Goal: Task Accomplishment & Management: Manage account settings

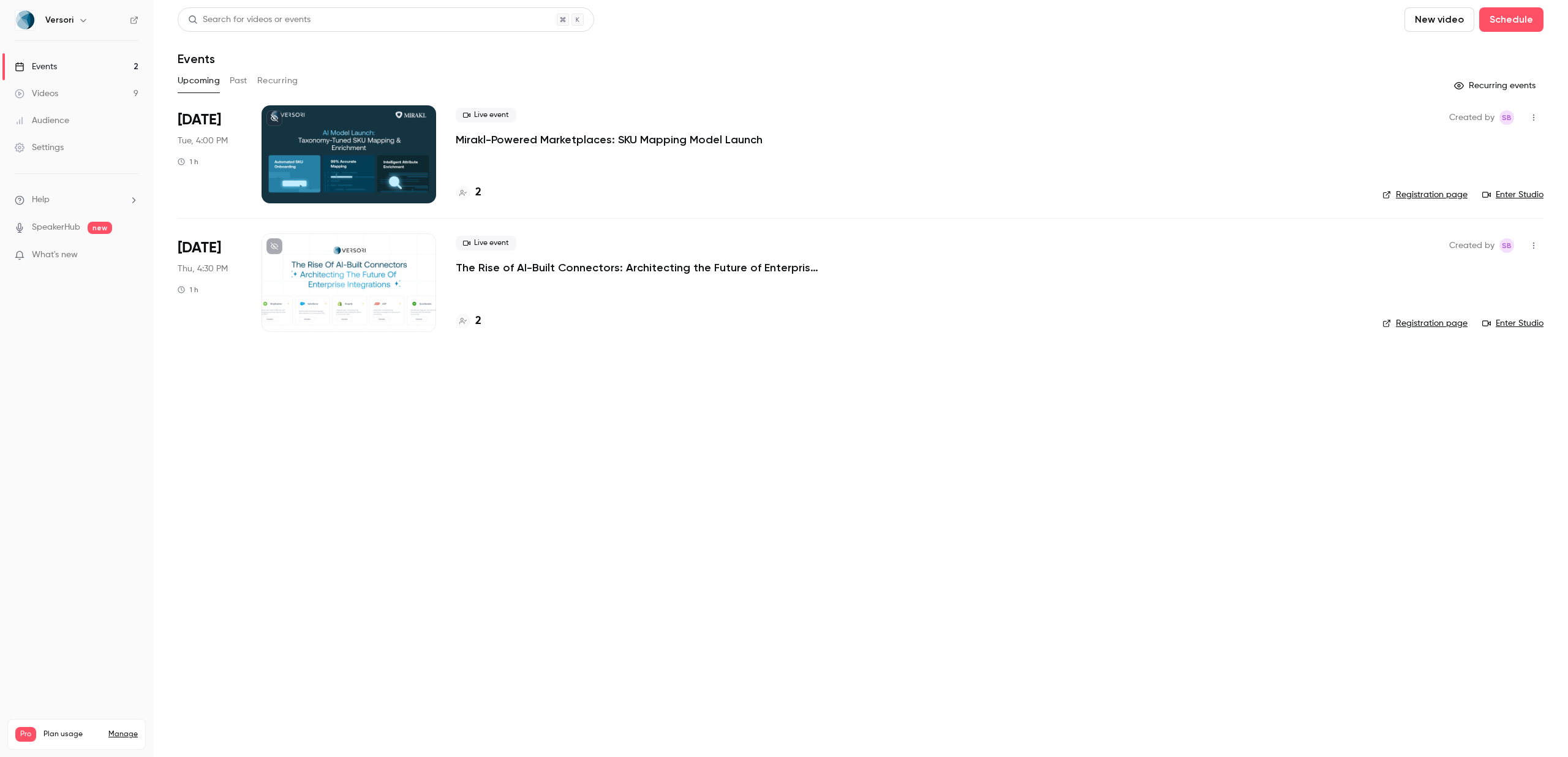
click at [549, 135] on p "Mirakl-Powered Marketplaces: SKU Mapping Model Launch" at bounding box center [609, 140] width 307 height 15
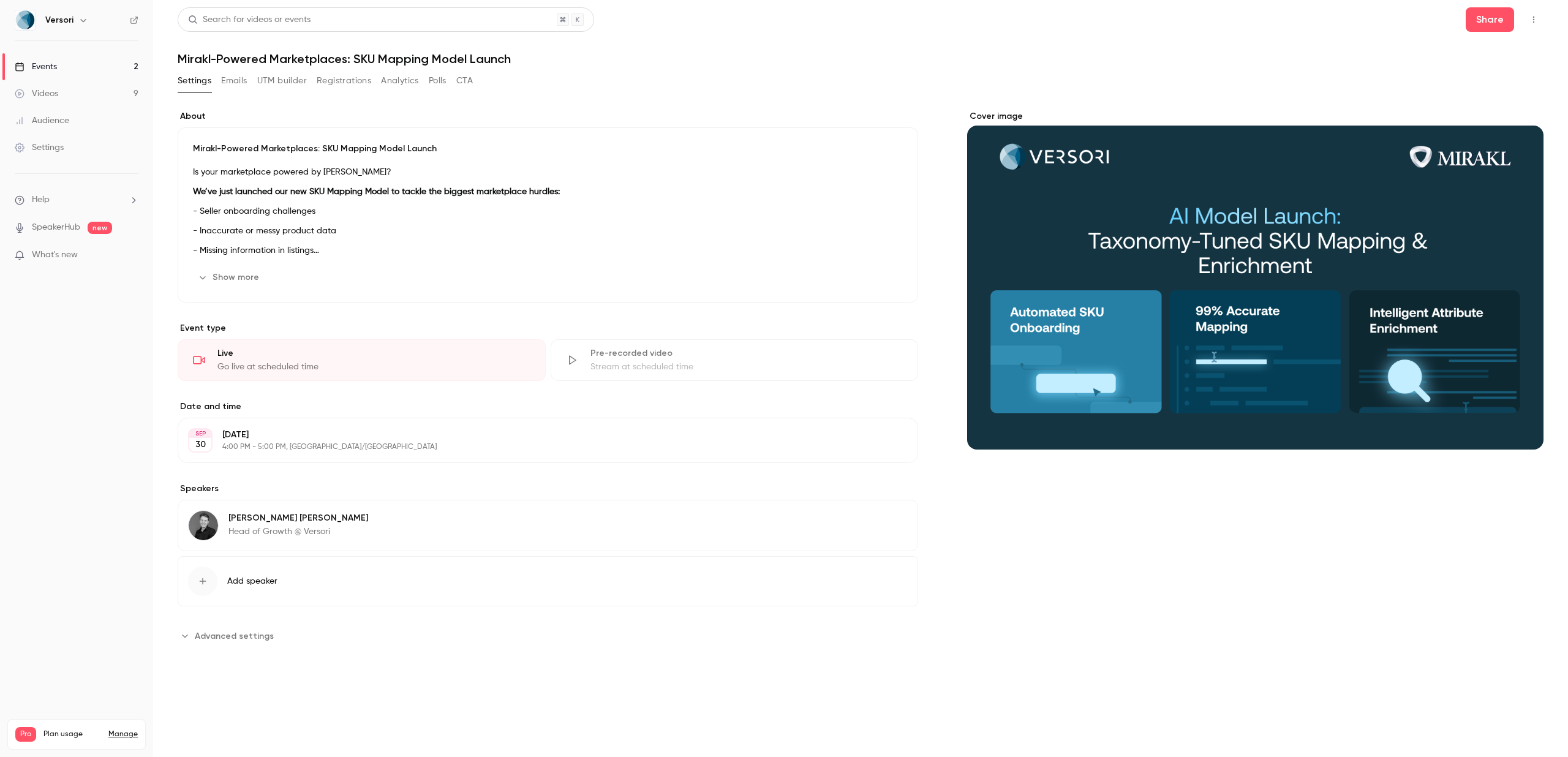
click at [337, 81] on button "Registrations" at bounding box center [344, 81] width 54 height 20
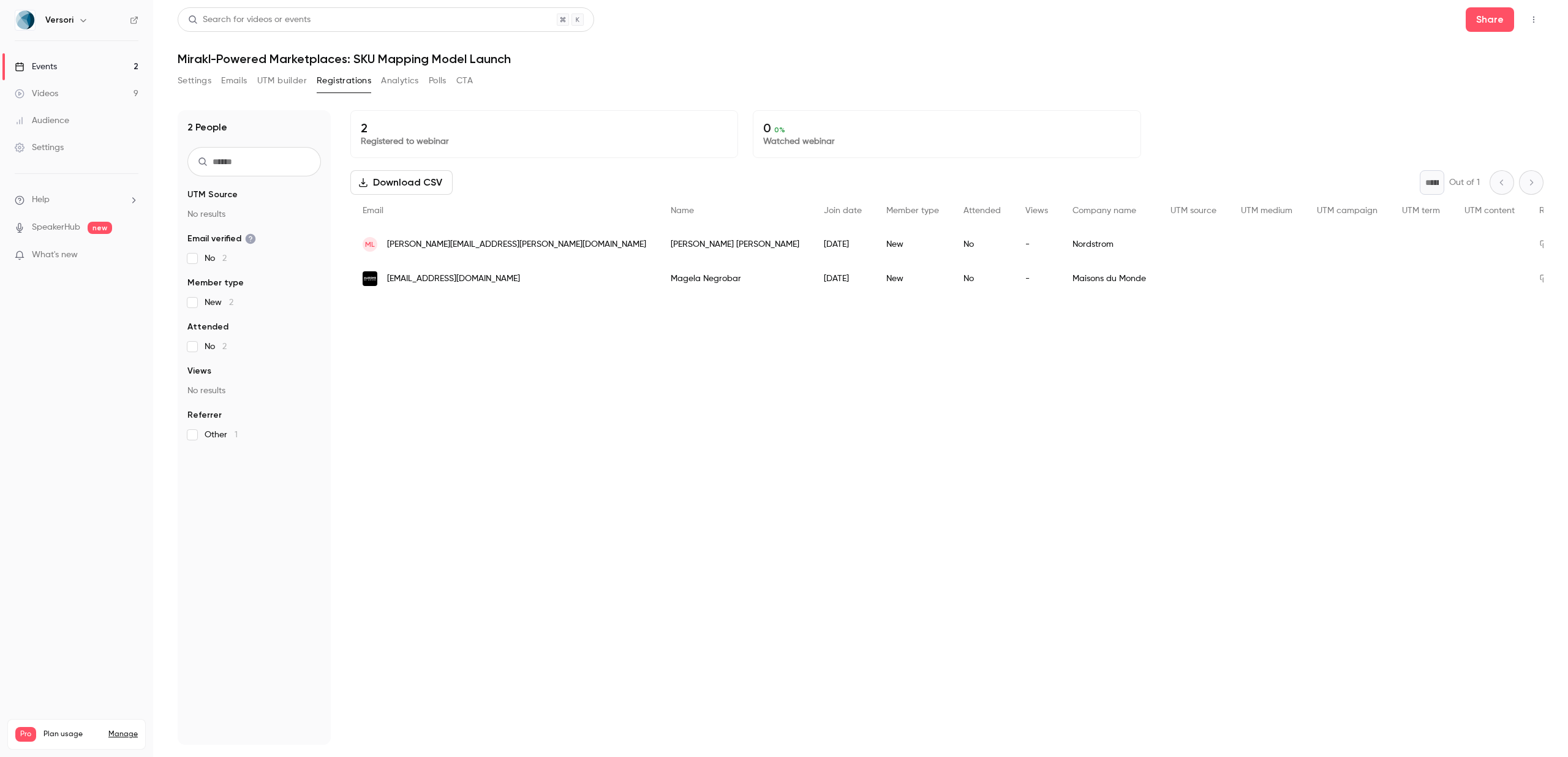
click at [658, 246] on div "[PERSON_NAME]" at bounding box center [734, 244] width 153 height 34
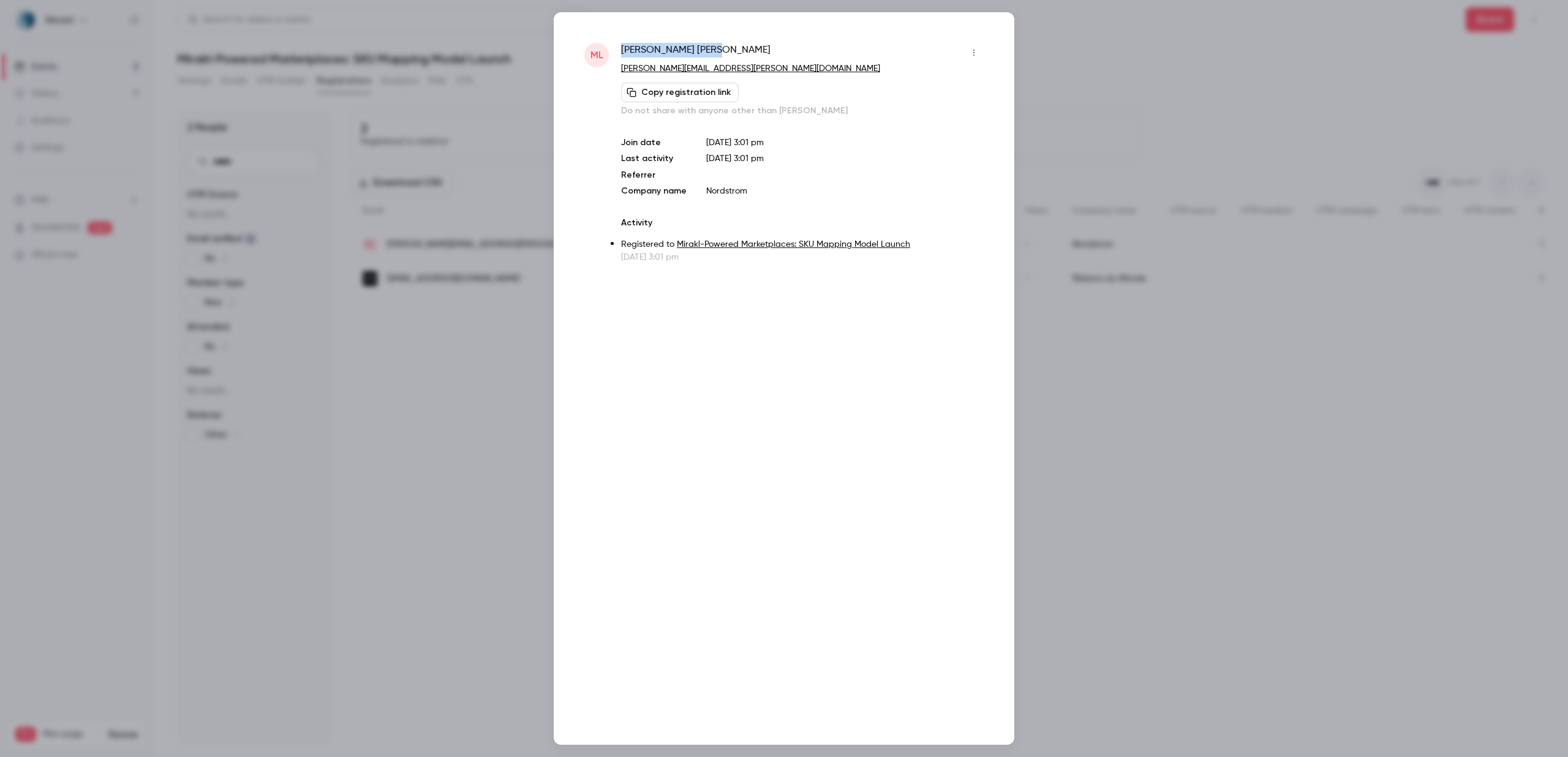
drag, startPoint x: 696, startPoint y: 50, endPoint x: 621, endPoint y: 48, distance: 75.0
click at [621, 48] on div "[PERSON_NAME]" at bounding box center [802, 52] width 363 height 20
copy span "[PERSON_NAME]"
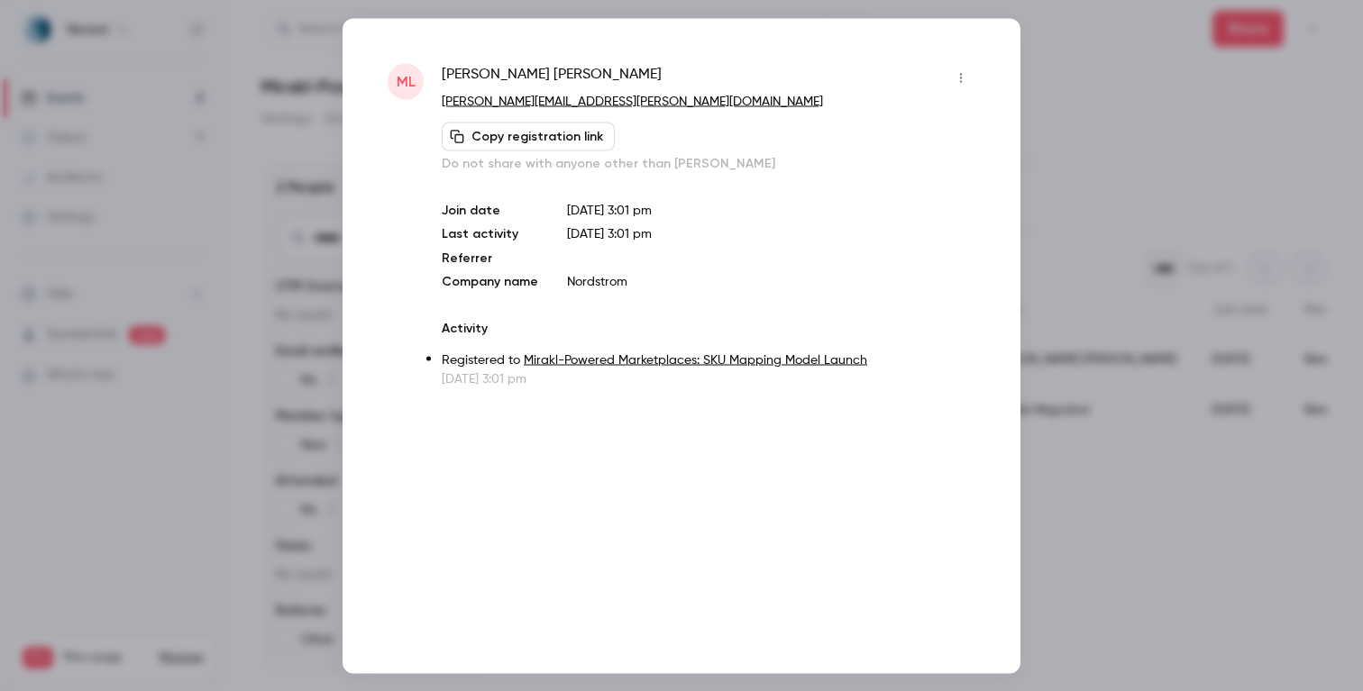
click at [129, 137] on div at bounding box center [681, 345] width 1363 height 691
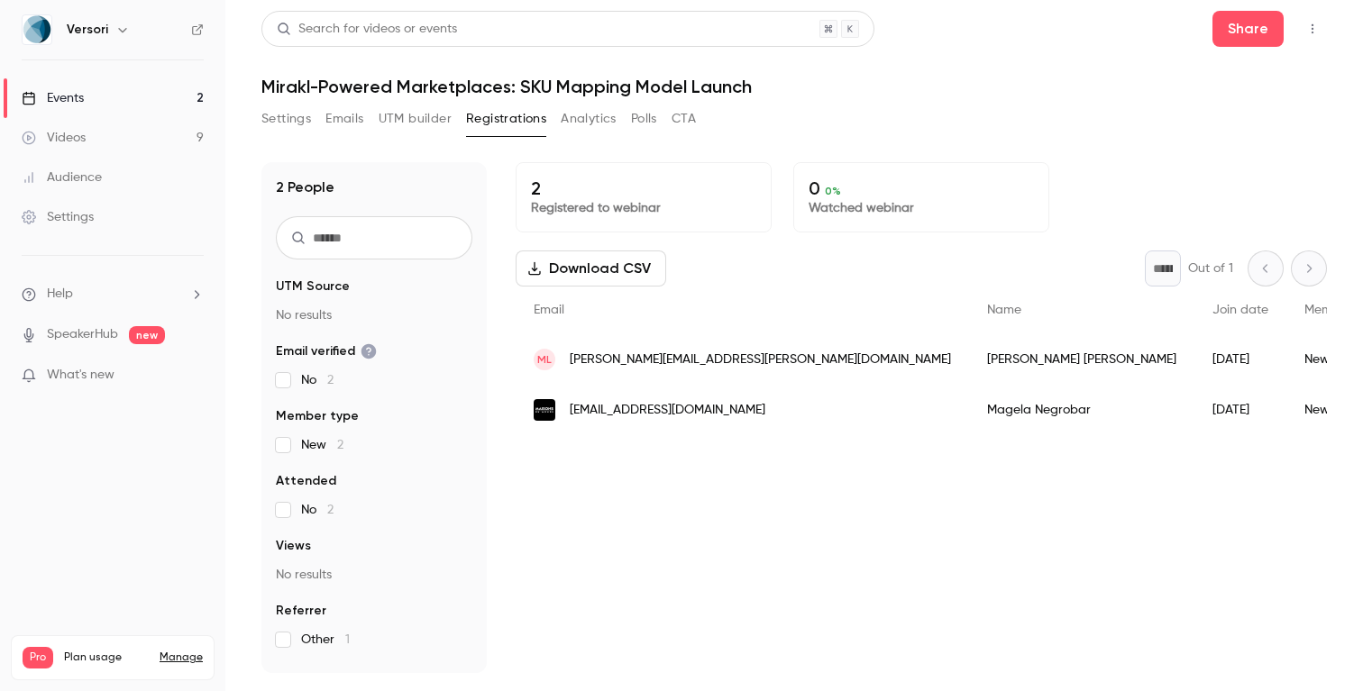
click at [142, 95] on link "Events 2" at bounding box center [112, 98] width 225 height 40
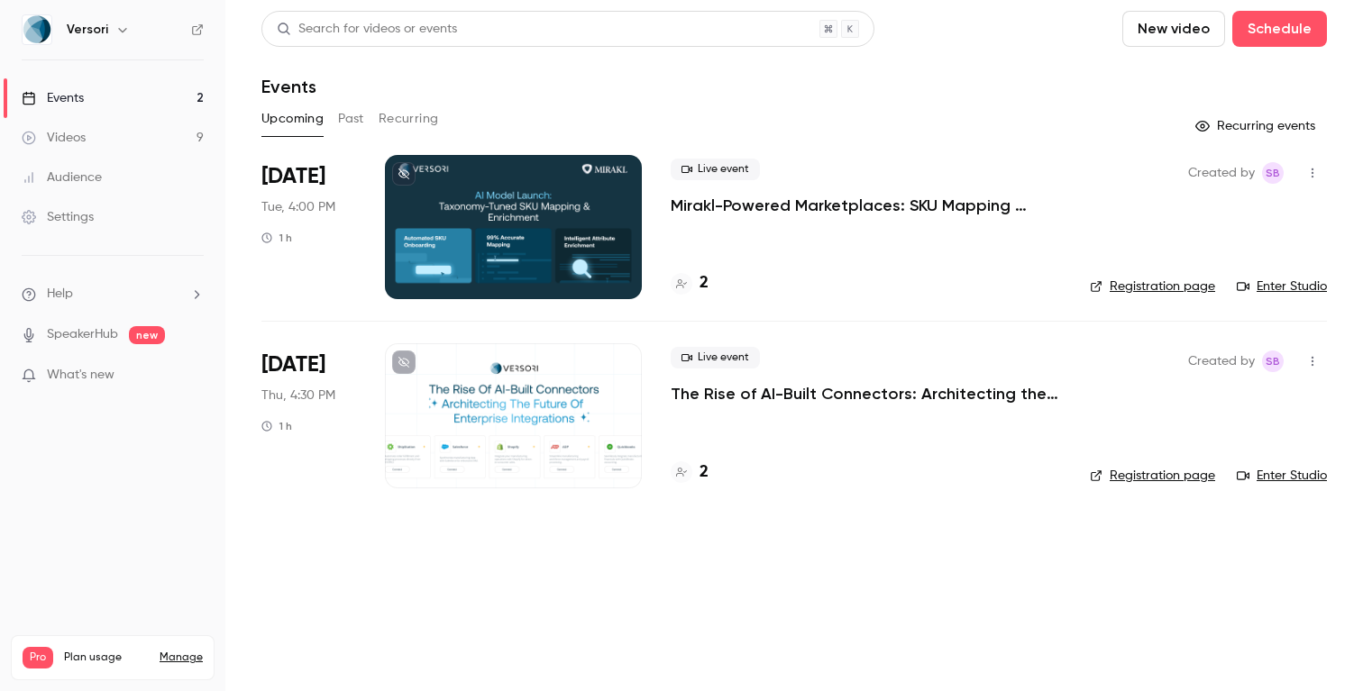
click at [1106, 282] on link "Registration page" at bounding box center [1152, 287] width 125 height 18
click at [748, 201] on p "Mirakl-Powered Marketplaces: SKU Mapping Model Launch" at bounding box center [866, 206] width 390 height 22
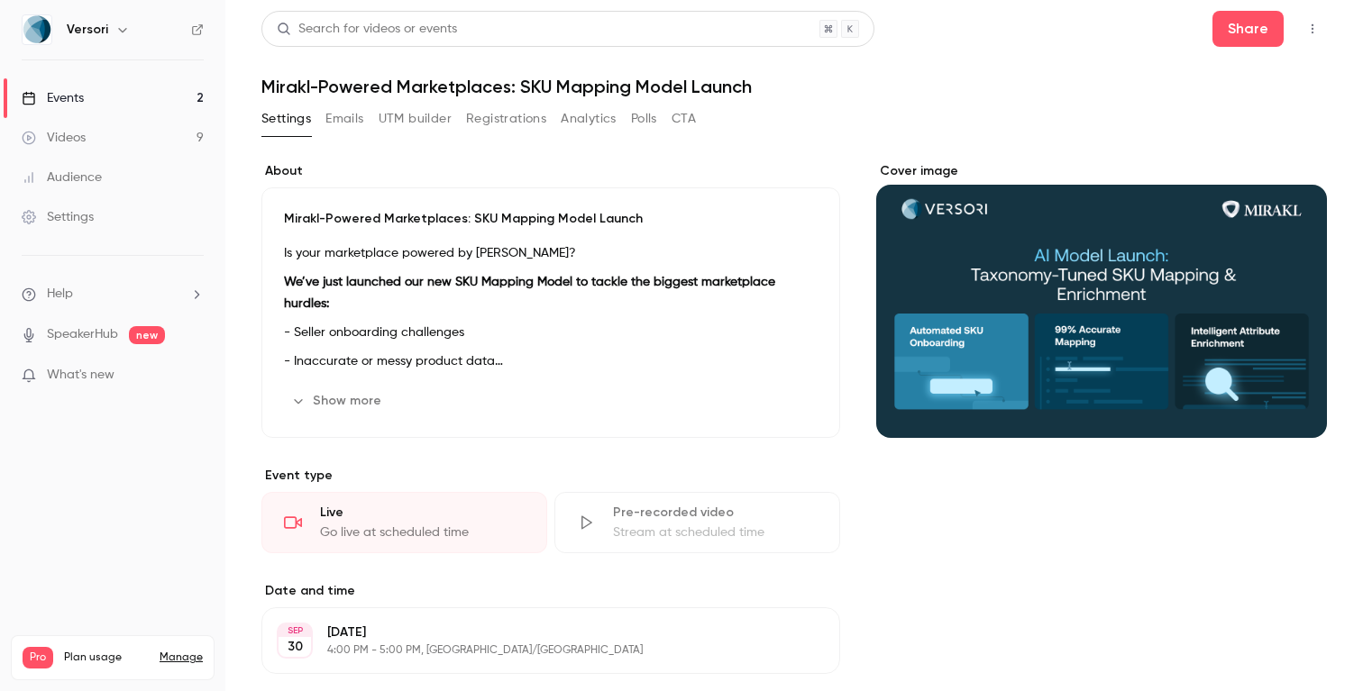
click at [495, 120] on button "Registrations" at bounding box center [506, 119] width 80 height 29
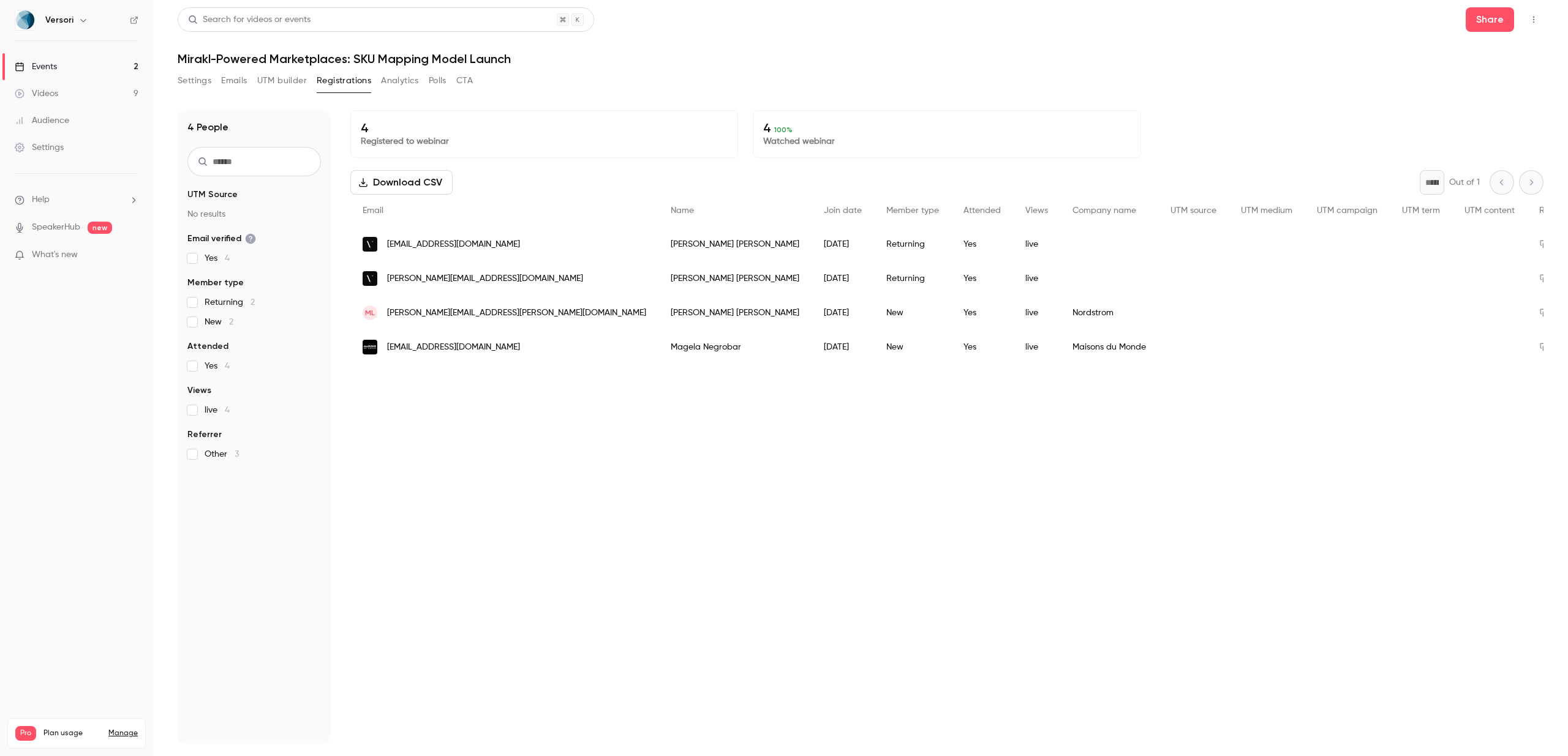
click at [50, 96] on div "Videos" at bounding box center [37, 94] width 43 height 12
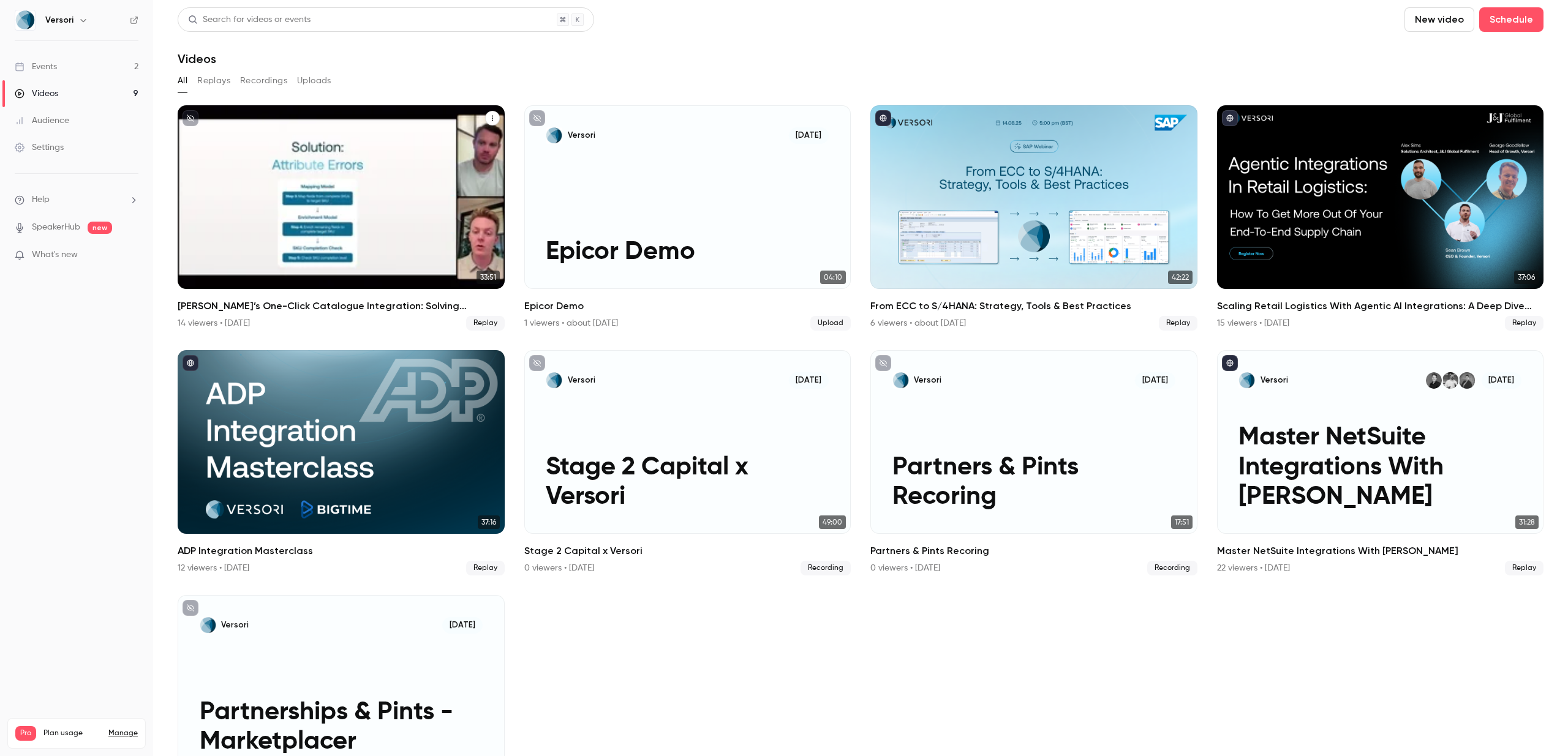
click at [228, 319] on div "14 viewers • 19 days ago" at bounding box center [213, 323] width 72 height 12
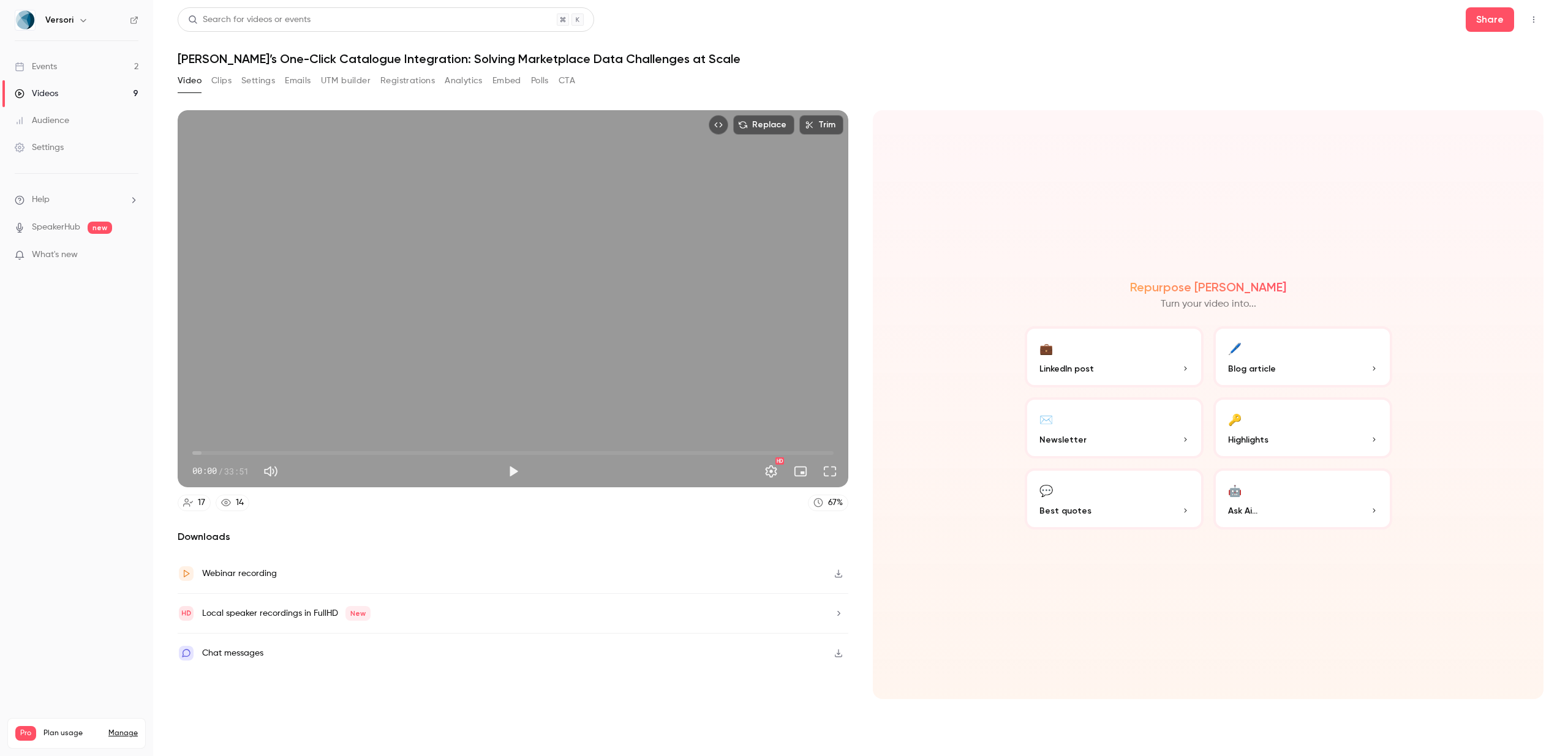
click at [224, 79] on button "Clips" at bounding box center [221, 81] width 20 height 20
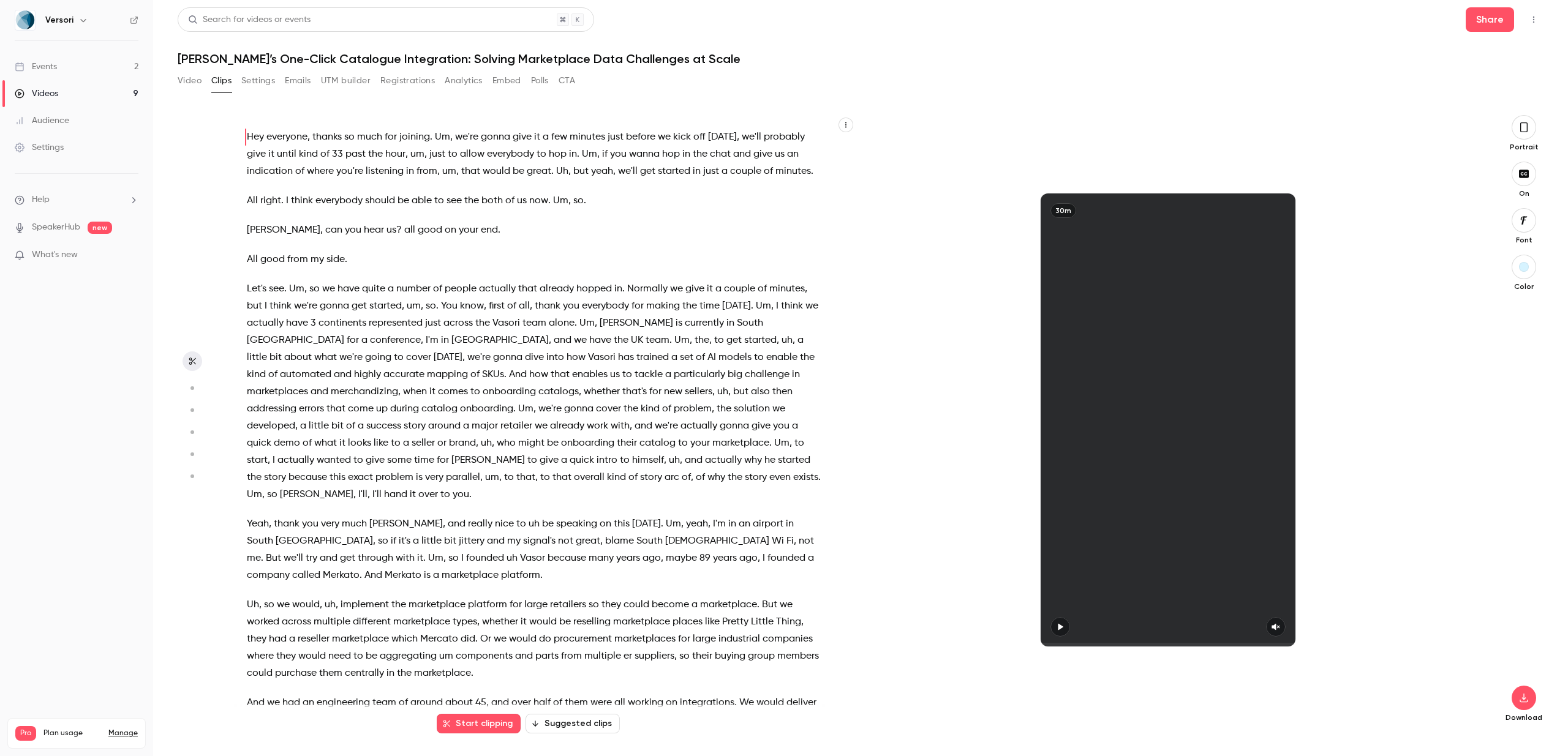
click at [507, 81] on button "Embed" at bounding box center [507, 81] width 29 height 20
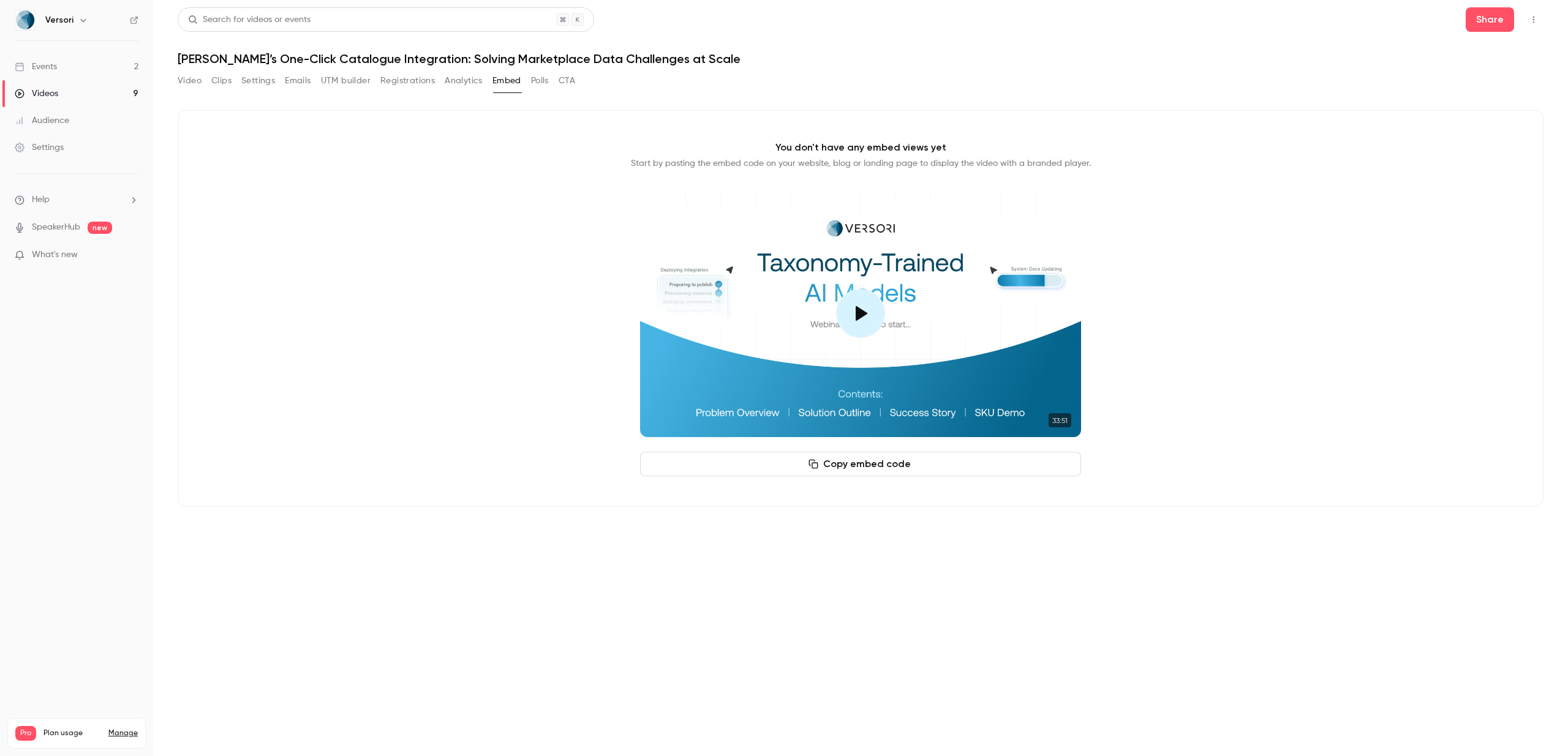
click at [463, 79] on button "Analytics" at bounding box center [463, 81] width 38 height 20
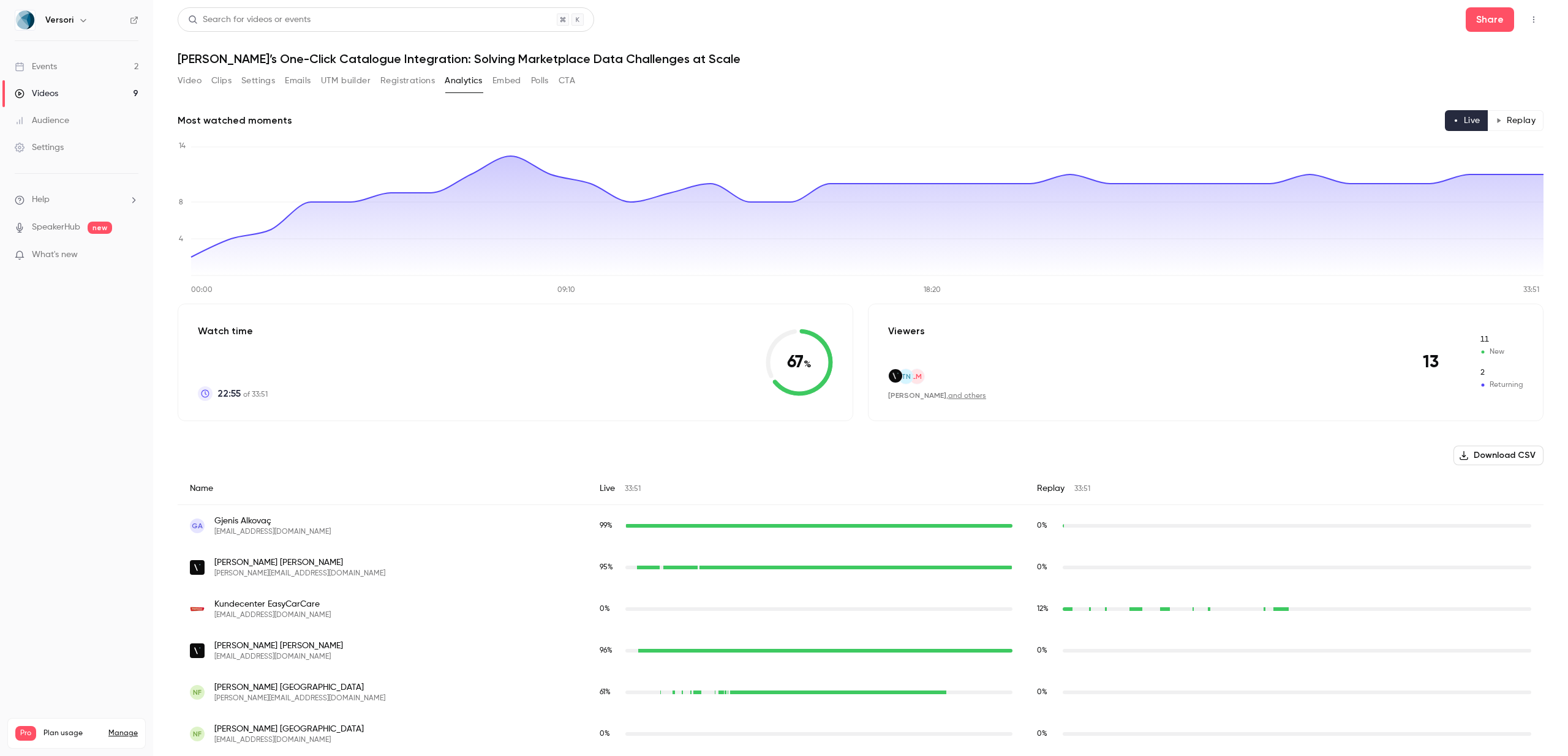
click at [403, 82] on button "Registrations" at bounding box center [408, 81] width 54 height 20
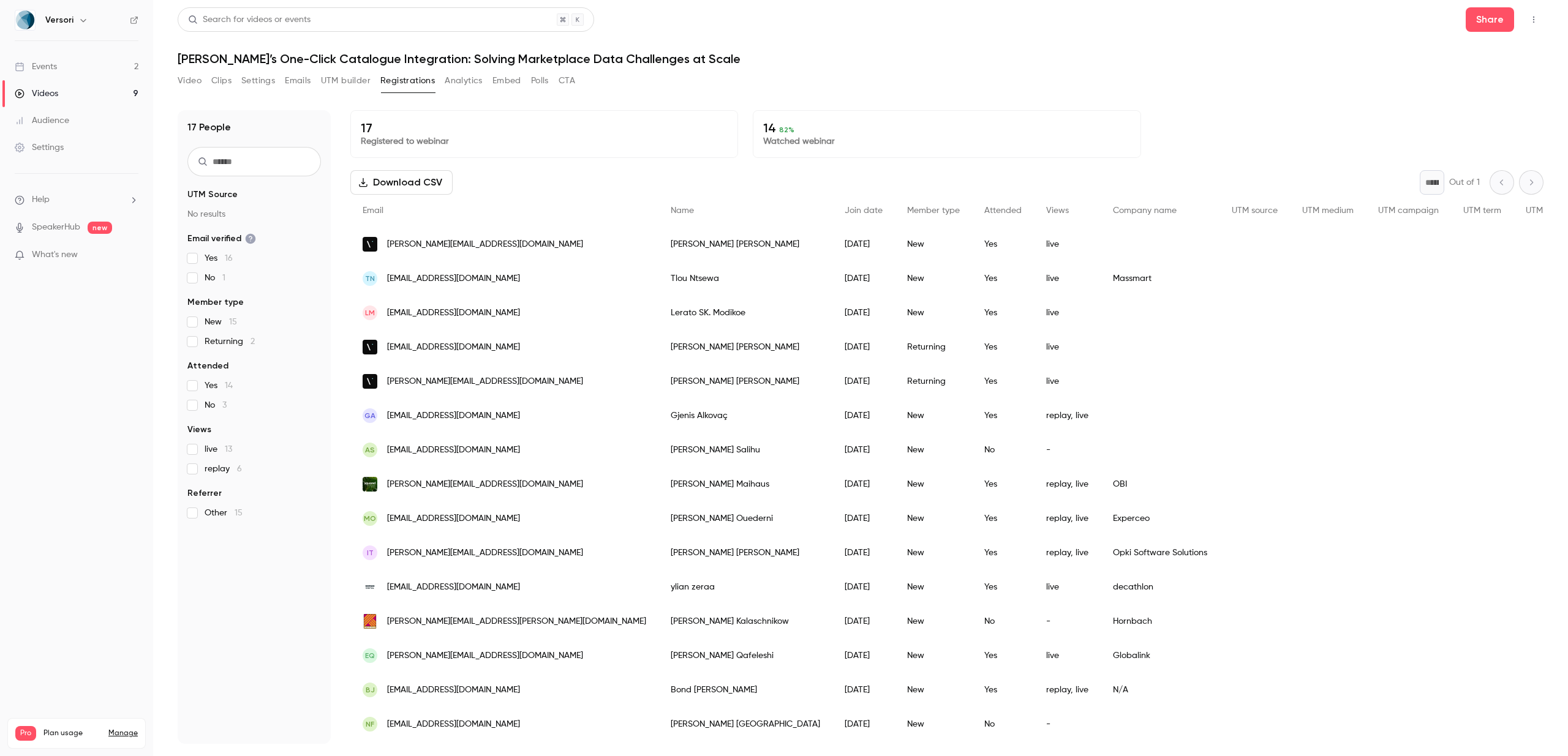
click at [333, 84] on button "UTM builder" at bounding box center [345, 81] width 50 height 20
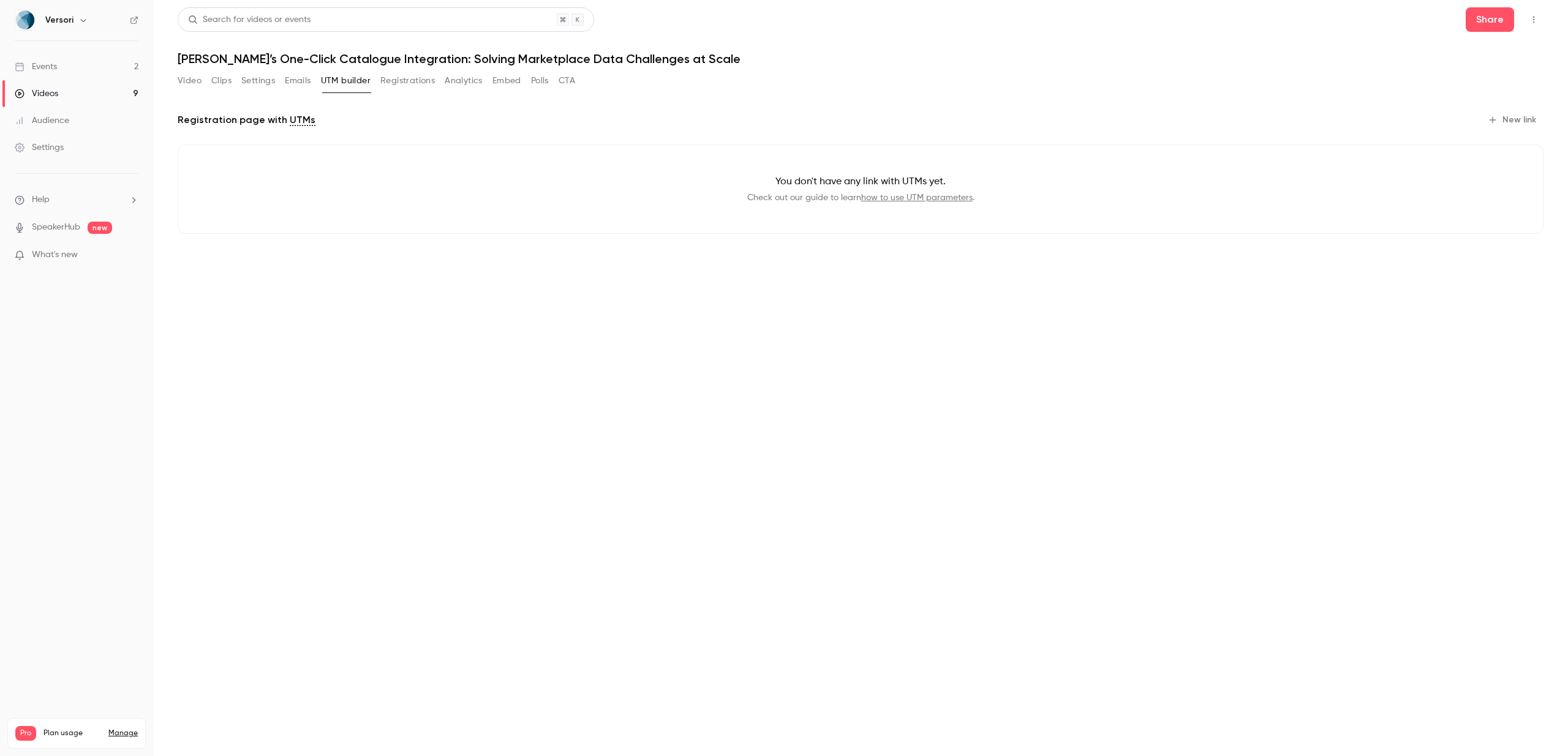
click at [288, 83] on button "Emails" at bounding box center [298, 81] width 26 height 20
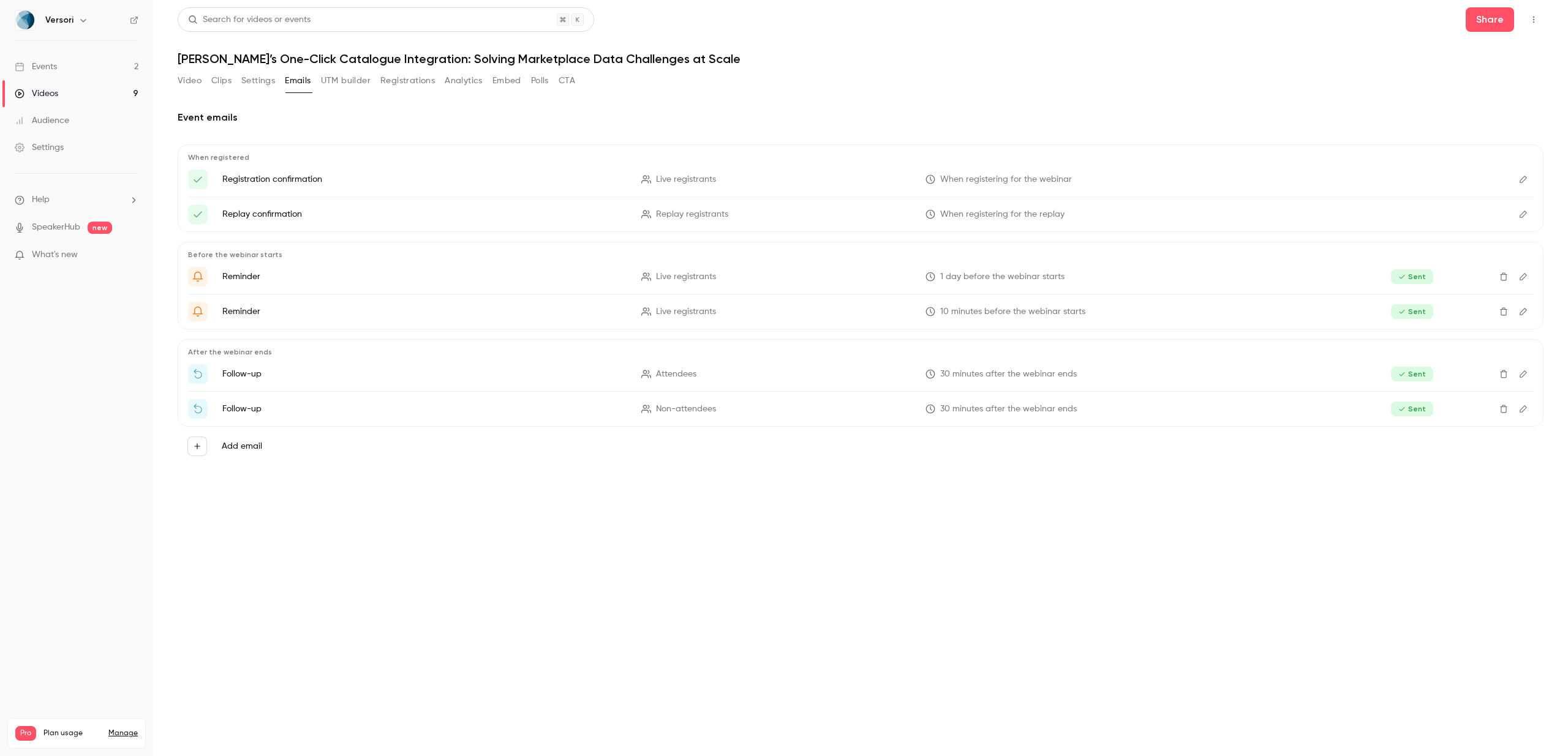
click at [257, 83] on button "Settings" at bounding box center [258, 81] width 34 height 20
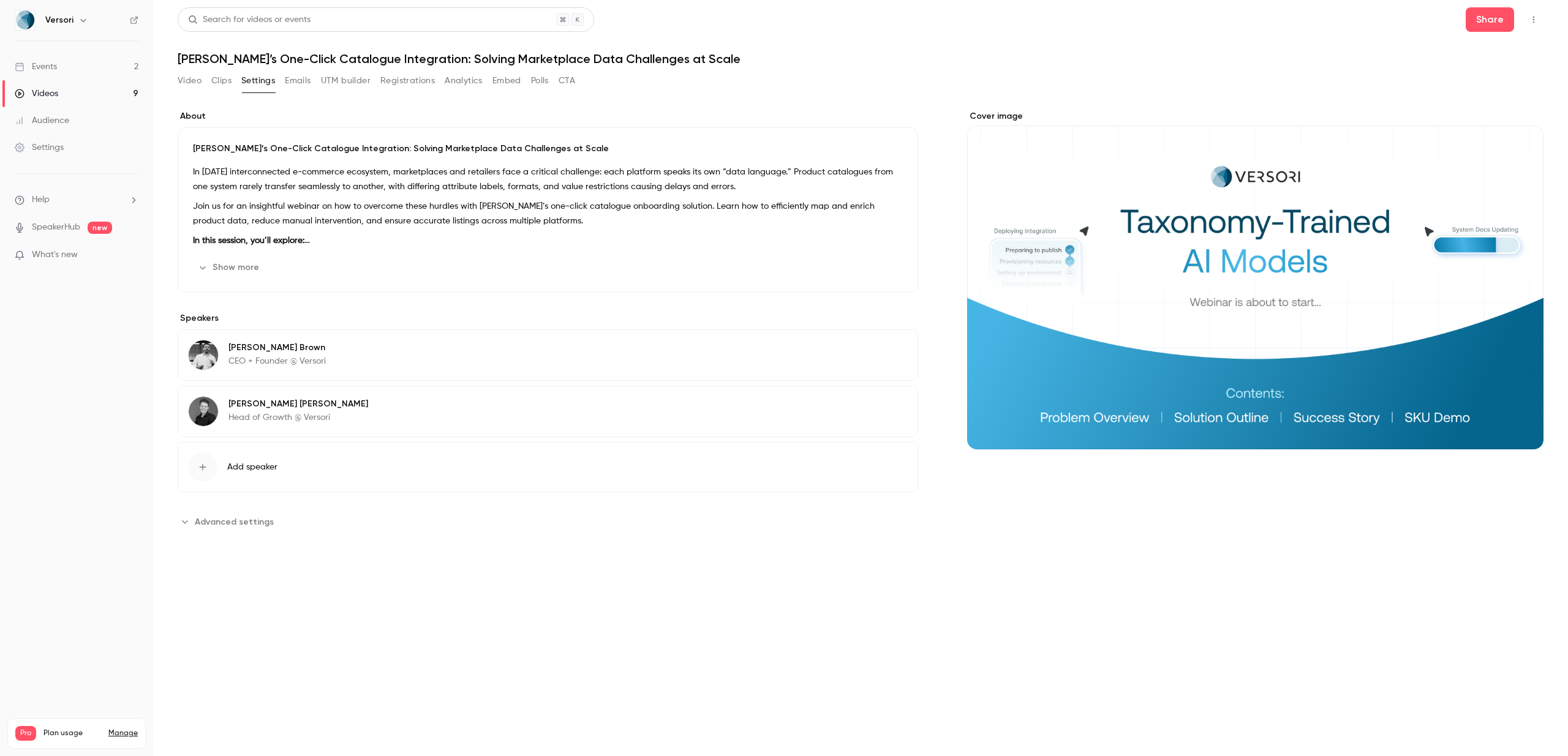
click at [189, 81] on button "Video" at bounding box center [189, 81] width 24 height 20
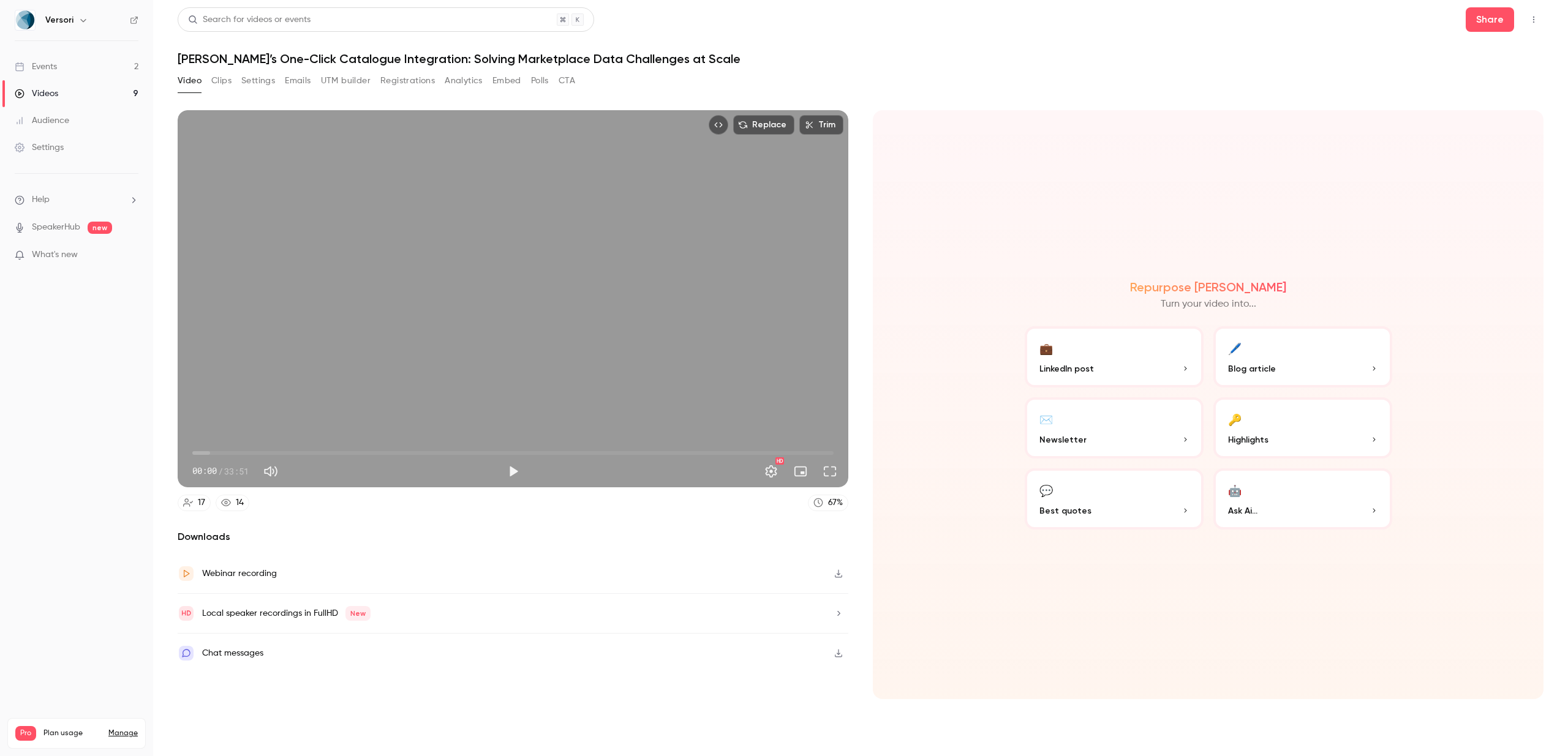
click at [118, 54] on link "Events 2" at bounding box center [76, 67] width 153 height 27
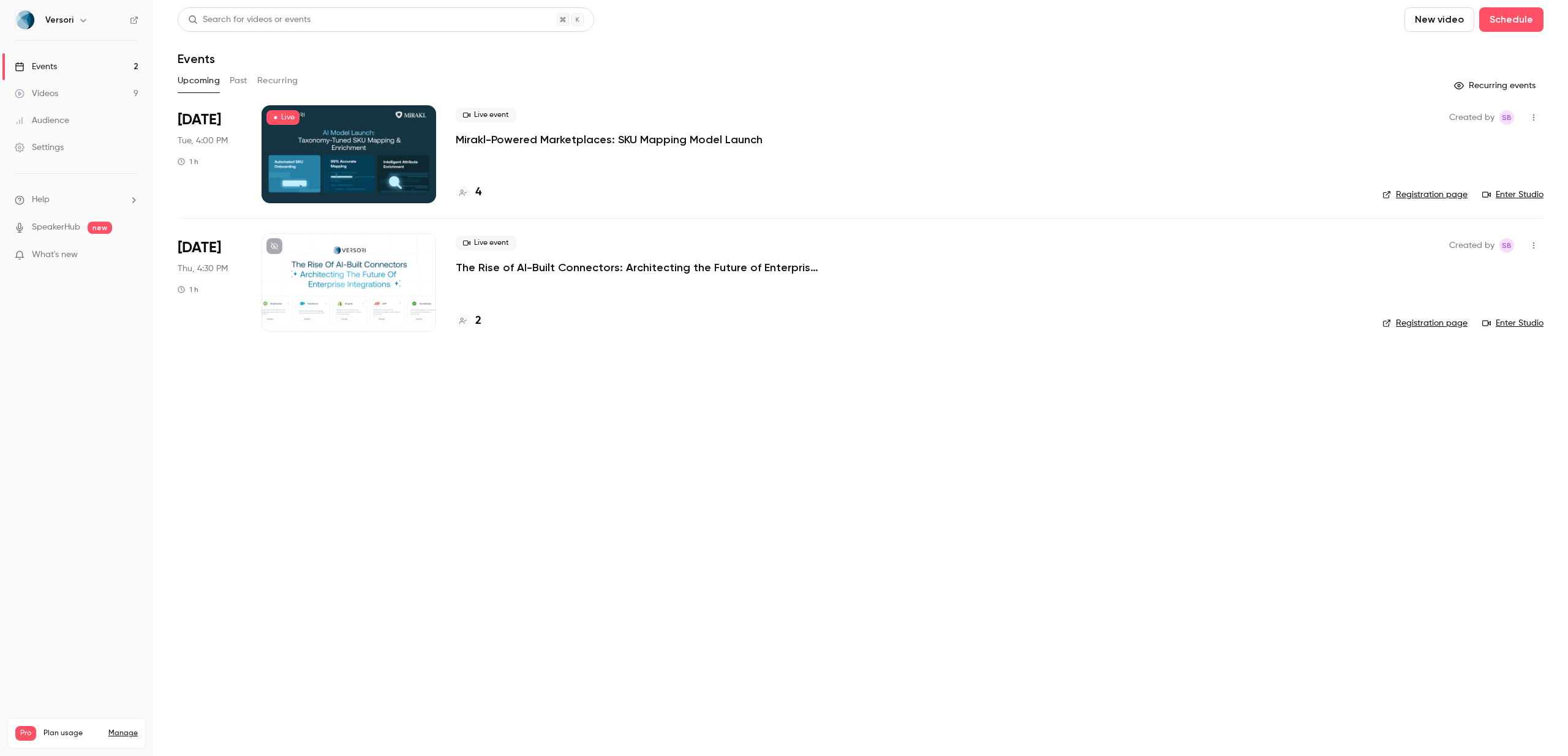
click at [1534, 198] on link "Enter Studio" at bounding box center [1513, 195] width 61 height 12
click at [503, 270] on p "The Rise of AI-Built Connectors: Architecting the Future of Enterprise Integrat…" at bounding box center [639, 268] width 368 height 15
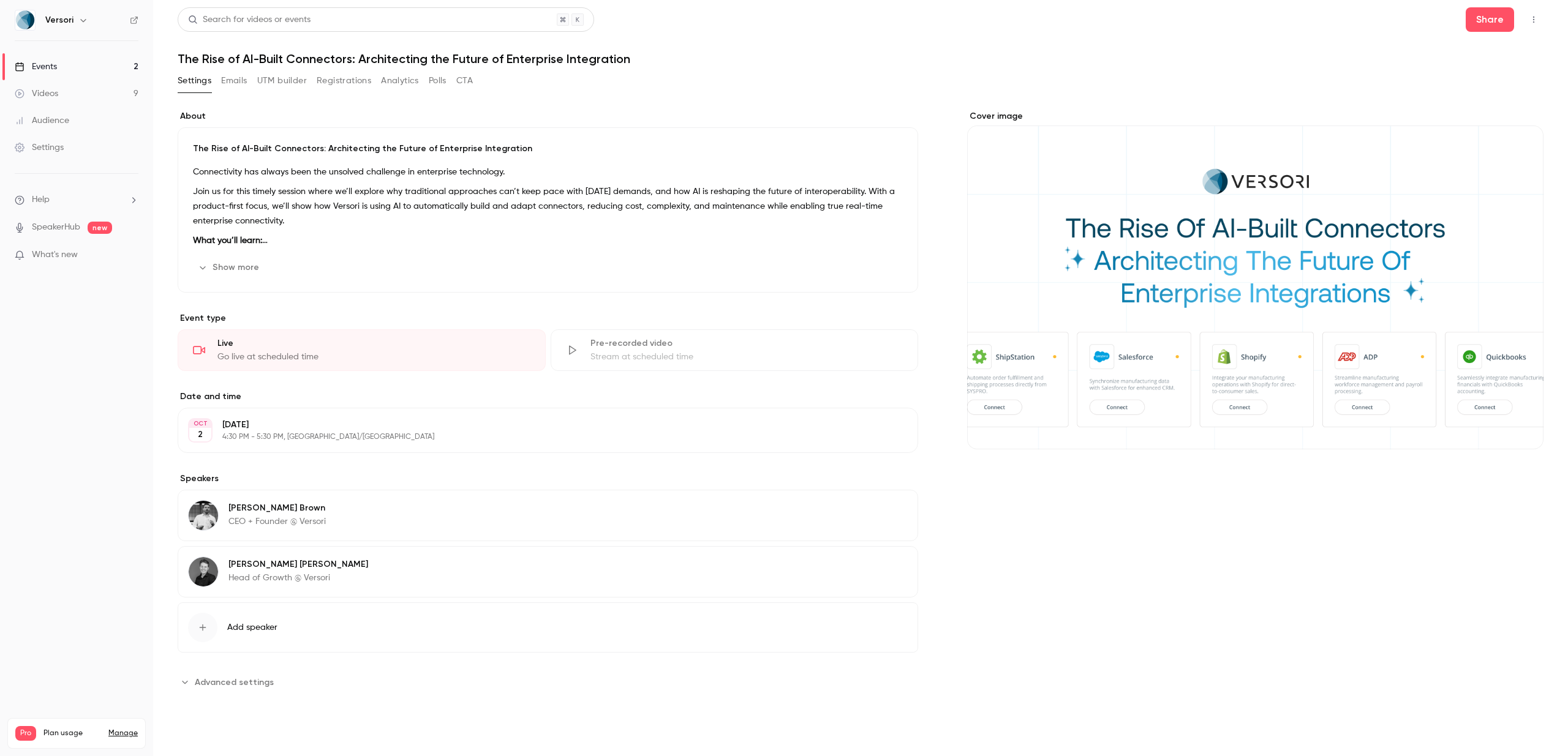
click at [355, 77] on button "Registrations" at bounding box center [344, 81] width 54 height 20
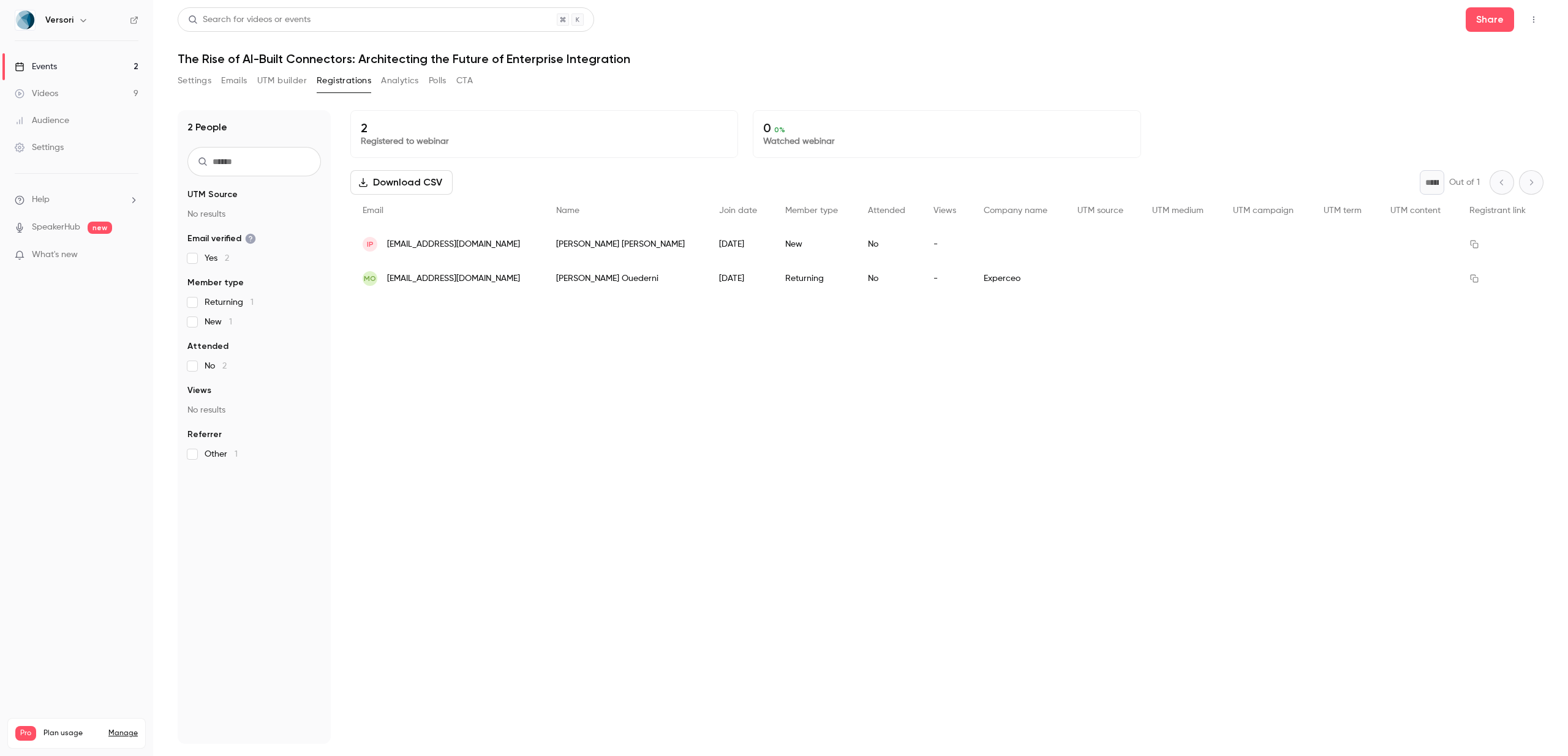
click at [398, 183] on button "Download CSV" at bounding box center [402, 183] width 103 height 24
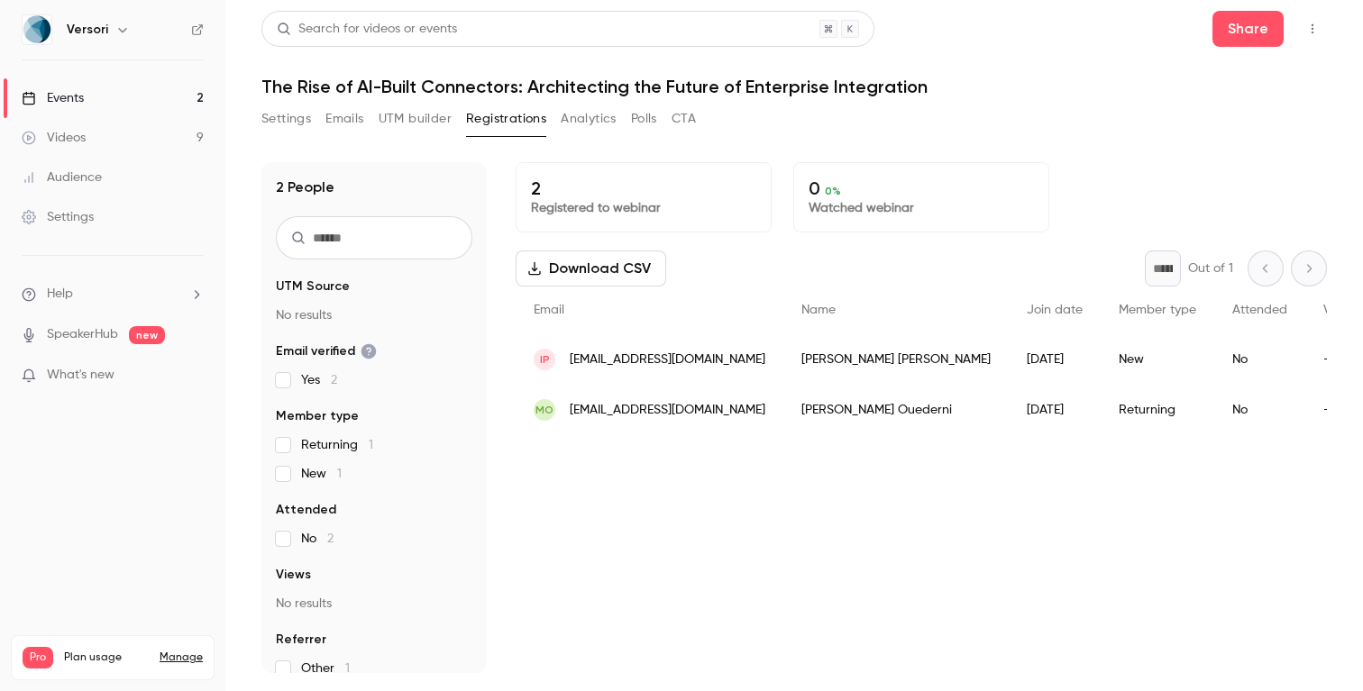
click at [132, 130] on link "Videos 9" at bounding box center [112, 138] width 225 height 40
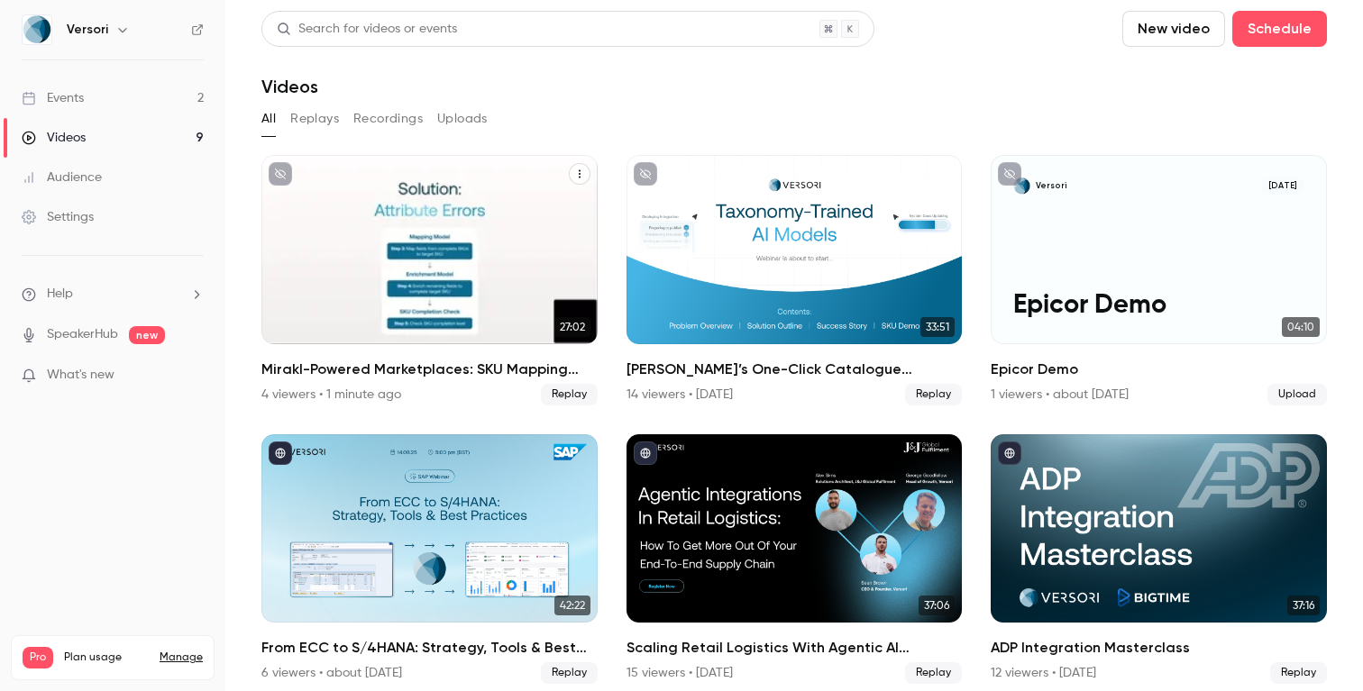
click at [433, 369] on h2 "Mirakl-Powered Marketplaces: SKU Mapping Model Launch" at bounding box center [429, 370] width 336 height 22
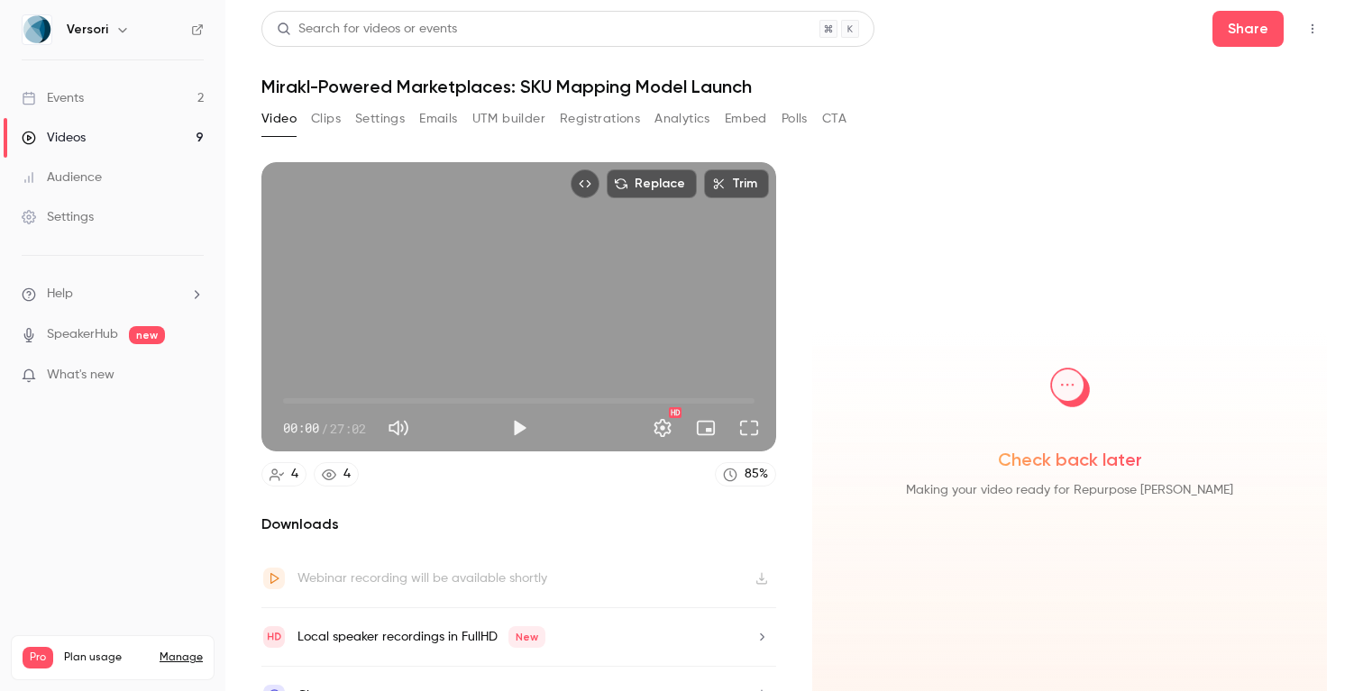
click at [611, 121] on button "Registrations" at bounding box center [600, 119] width 80 height 29
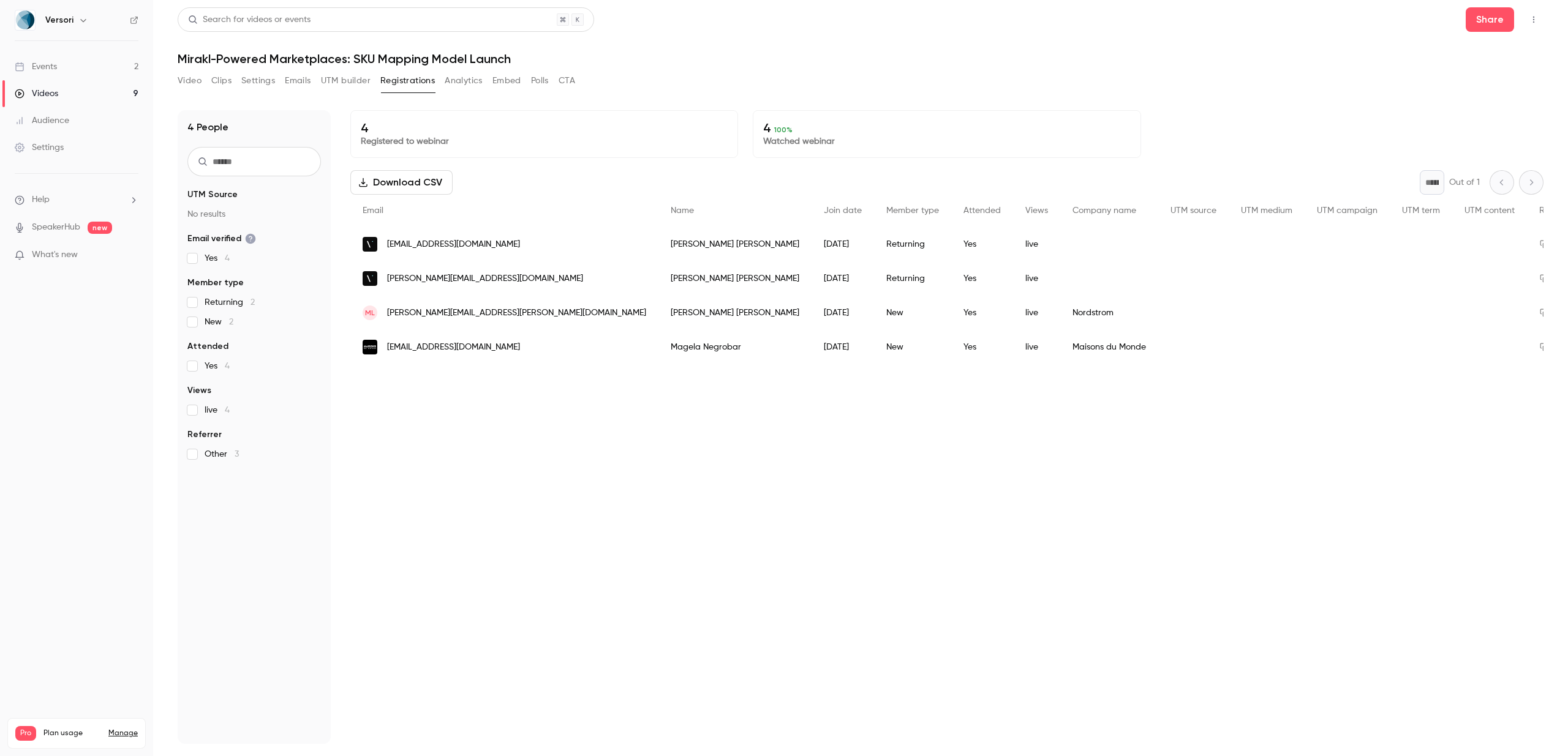
click at [79, 63] on link "Events 2" at bounding box center [76, 67] width 153 height 27
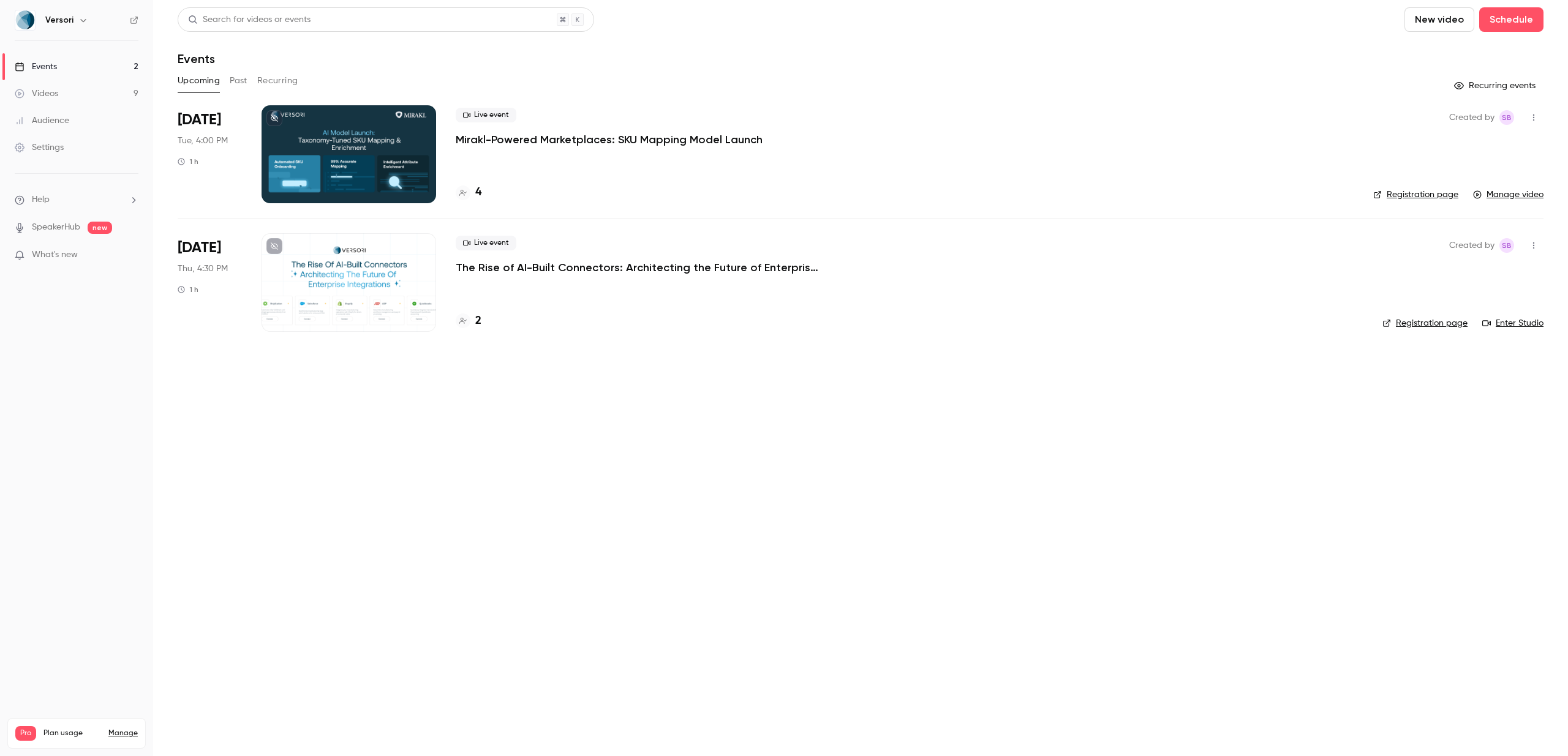
click at [512, 266] on p "The Rise of AI-Built Connectors: Architecting the Future of Enterprise Integrat…" at bounding box center [639, 268] width 368 height 15
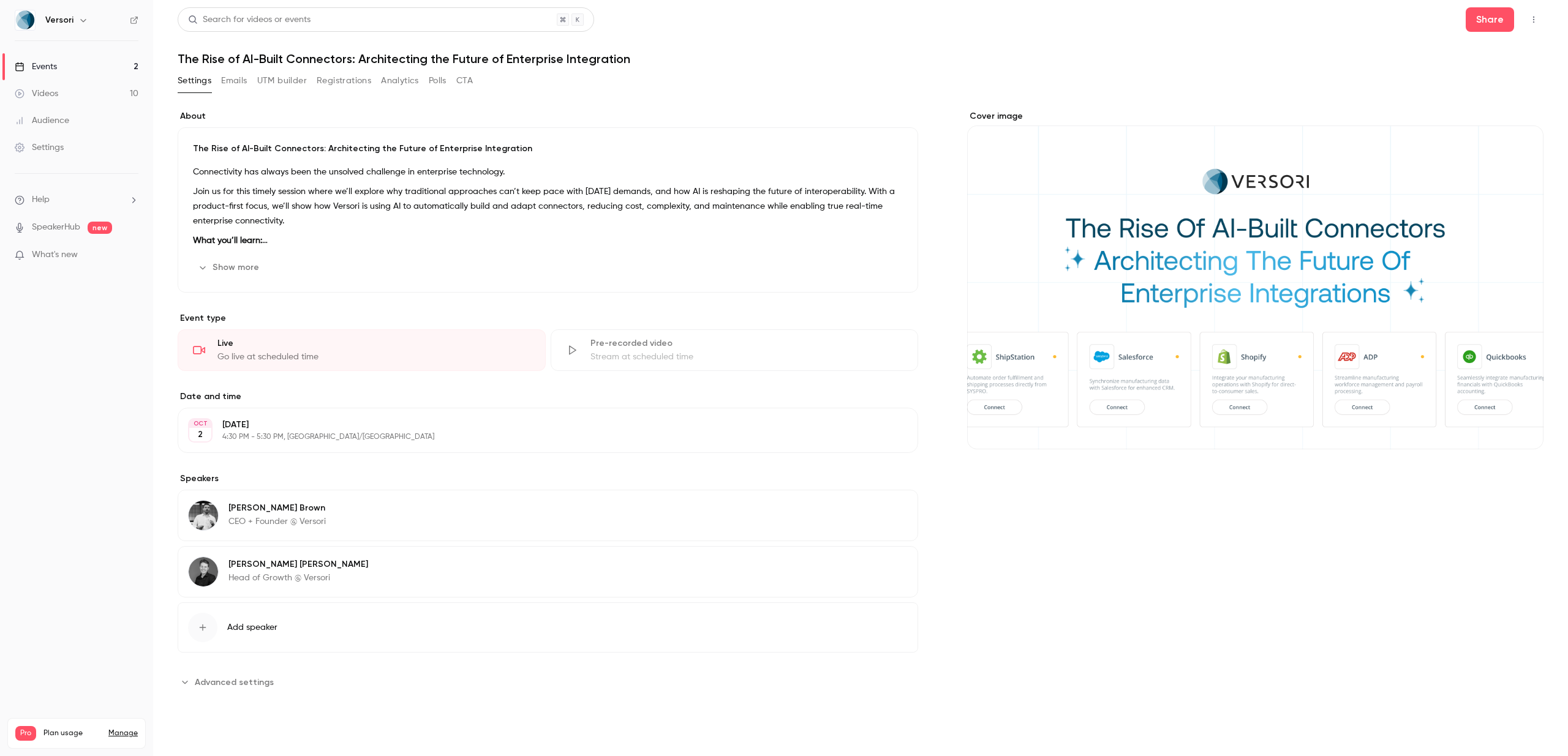
click at [337, 81] on button "Registrations" at bounding box center [344, 81] width 54 height 20
